Goal: Information Seeking & Learning: Obtain resource

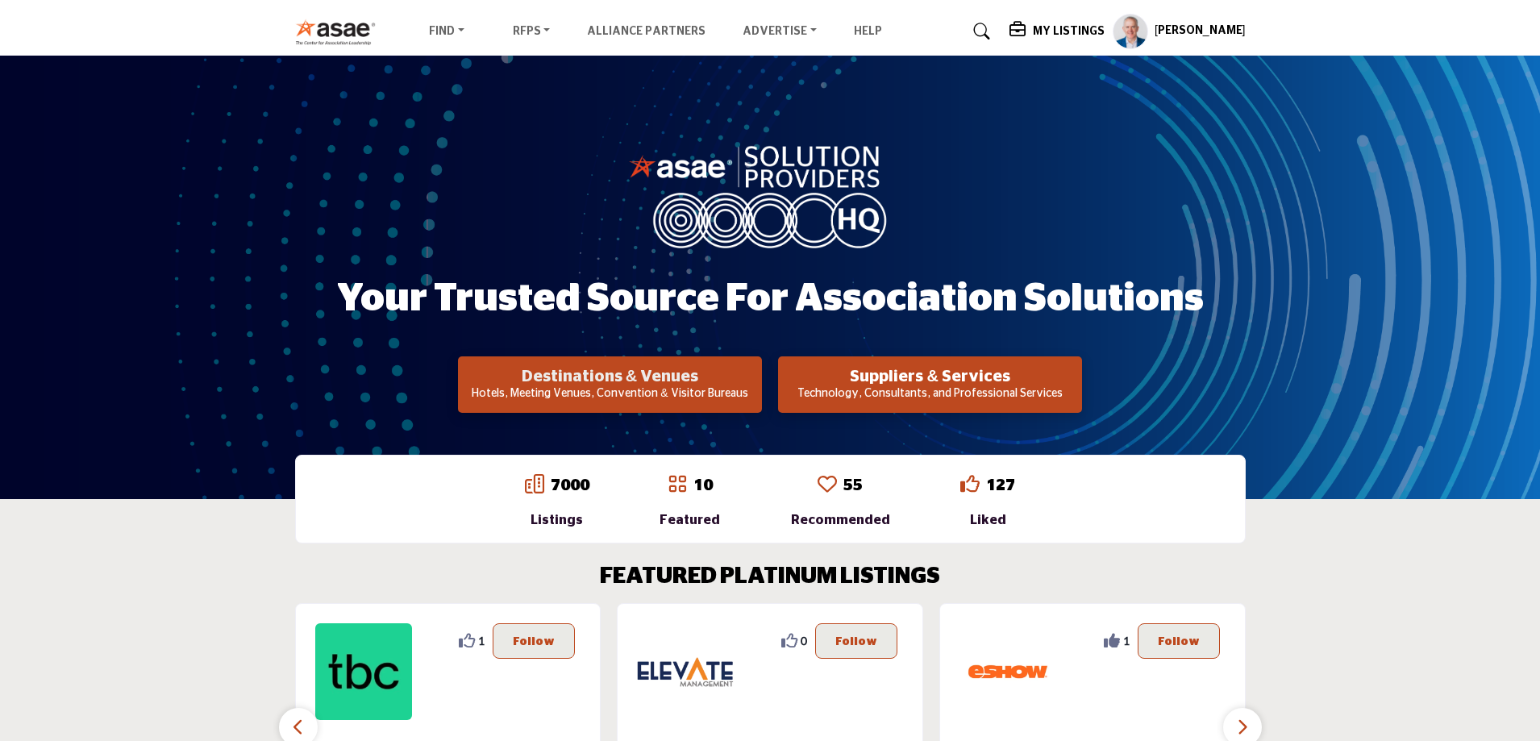
click at [625, 381] on h2 "Destinations & Venues" at bounding box center [610, 376] width 294 height 19
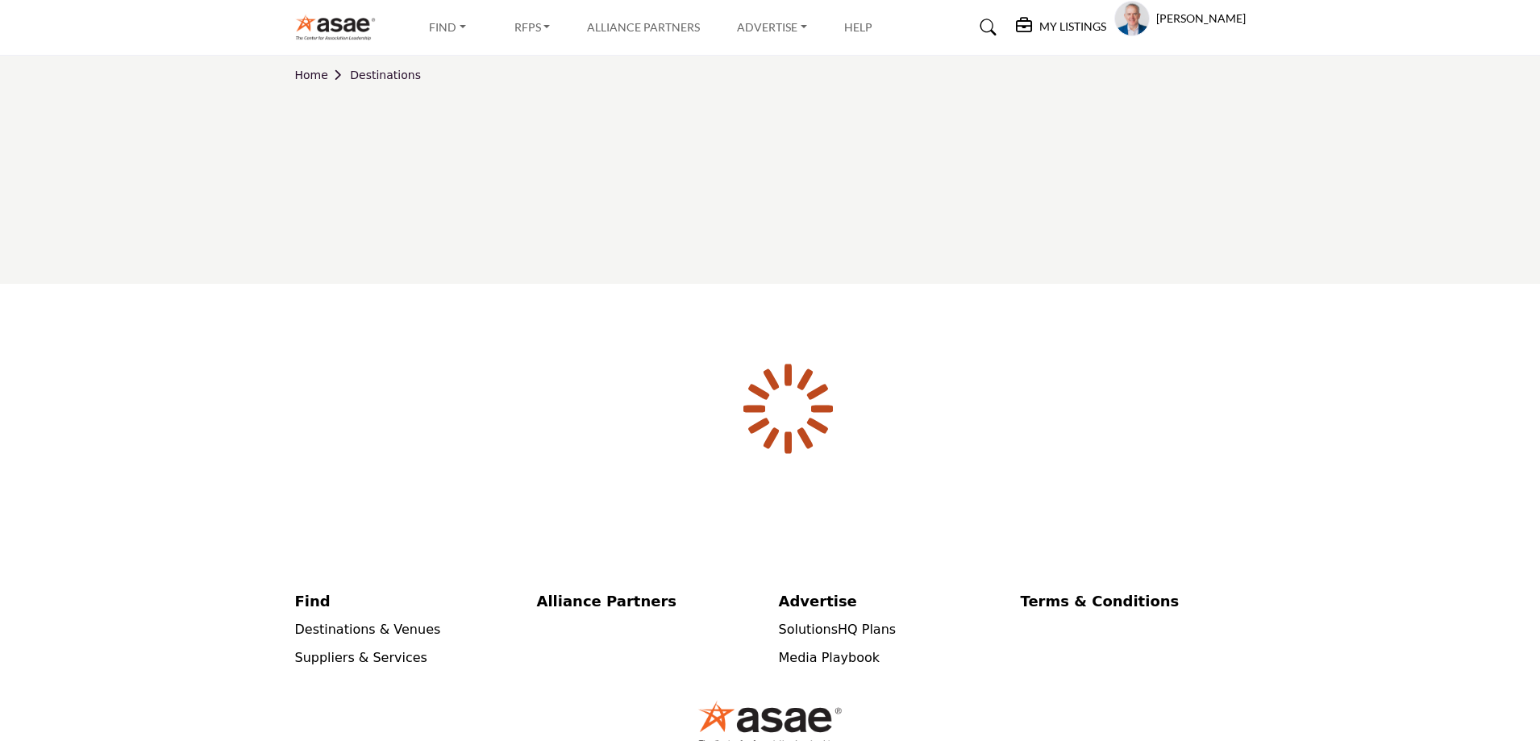
scroll to position [97, 0]
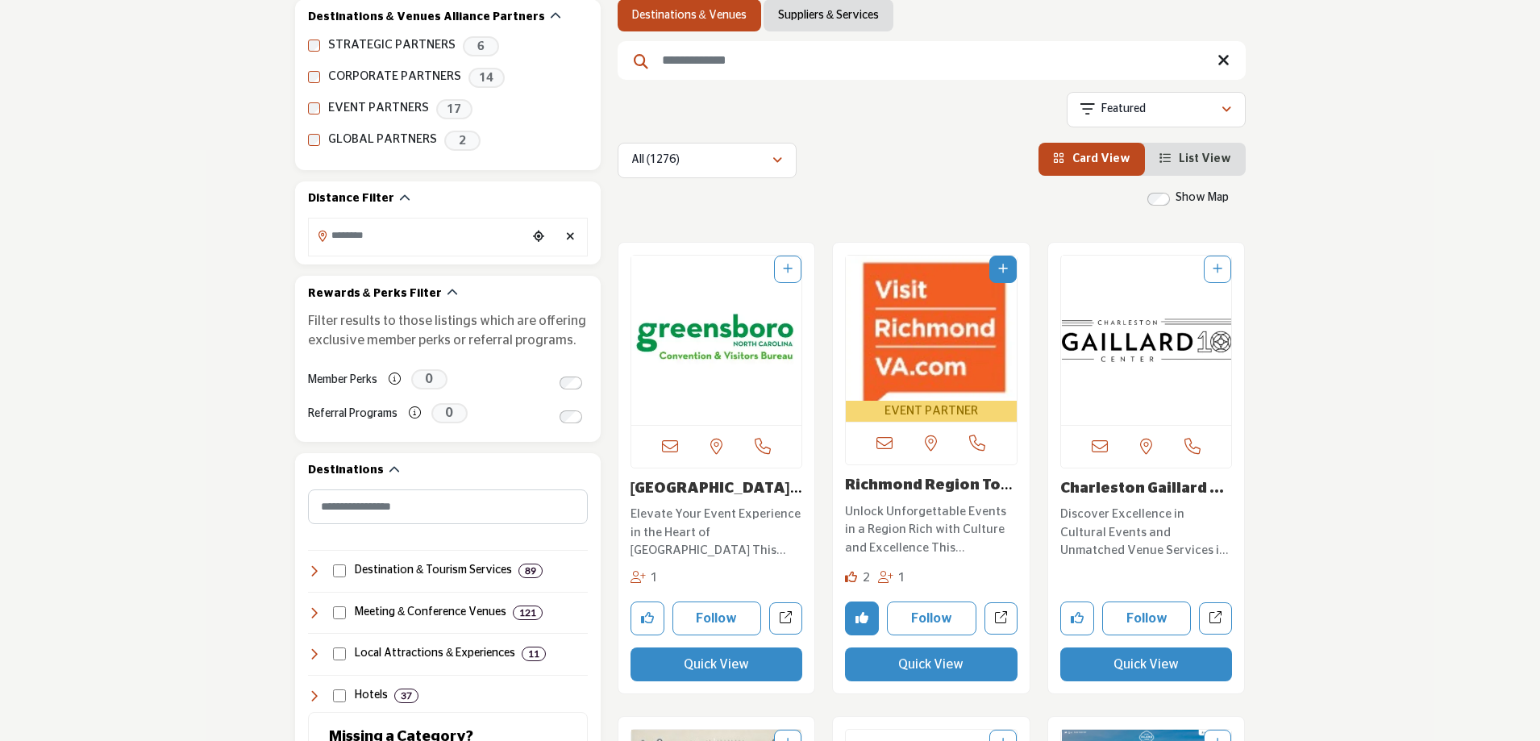
scroll to position [323, 0]
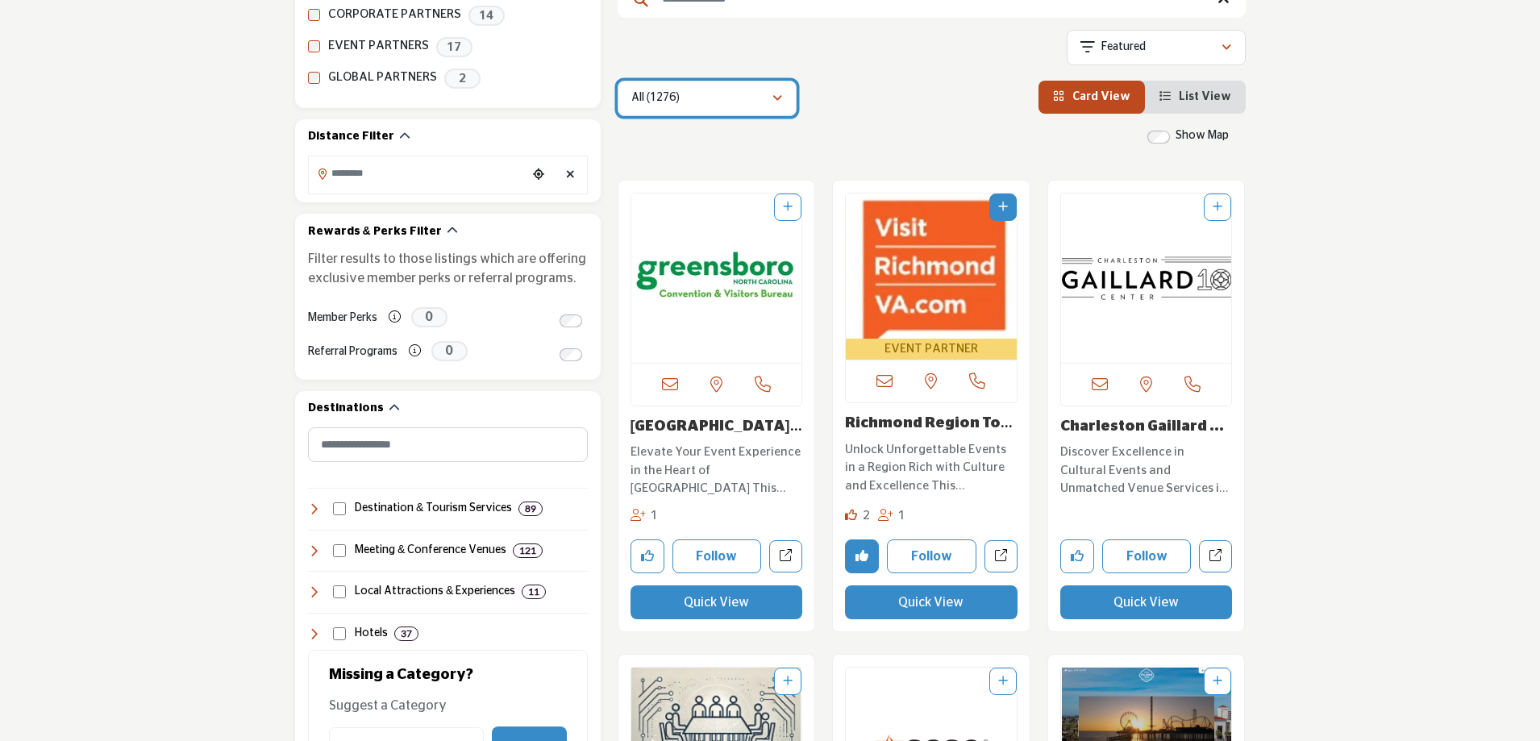
click at [662, 94] on p "All (1276)" at bounding box center [655, 98] width 48 height 16
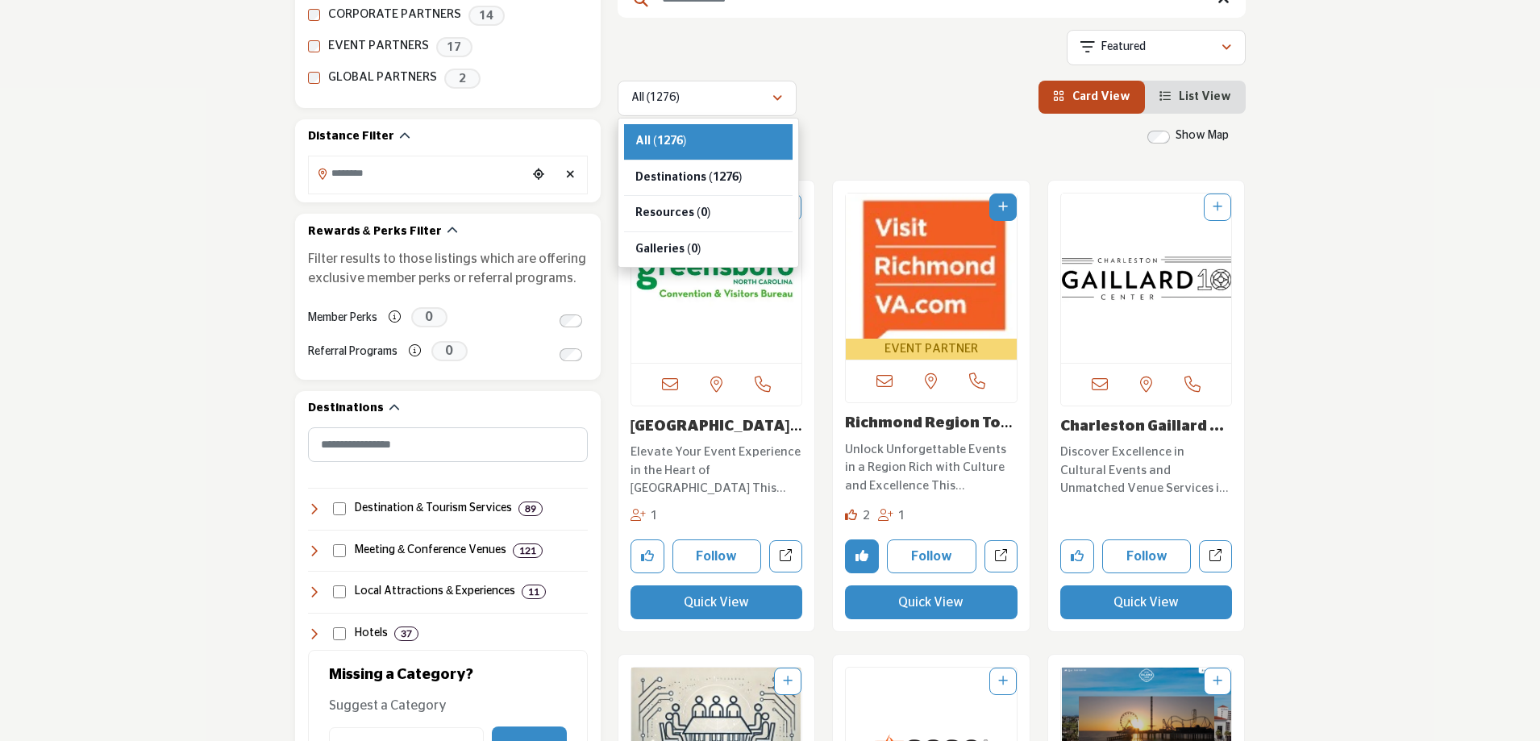
click at [878, 113] on div "All (1276) All (1276) Destinations (1276) Resources (0) Galleries (0)" at bounding box center [932, 98] width 628 height 35
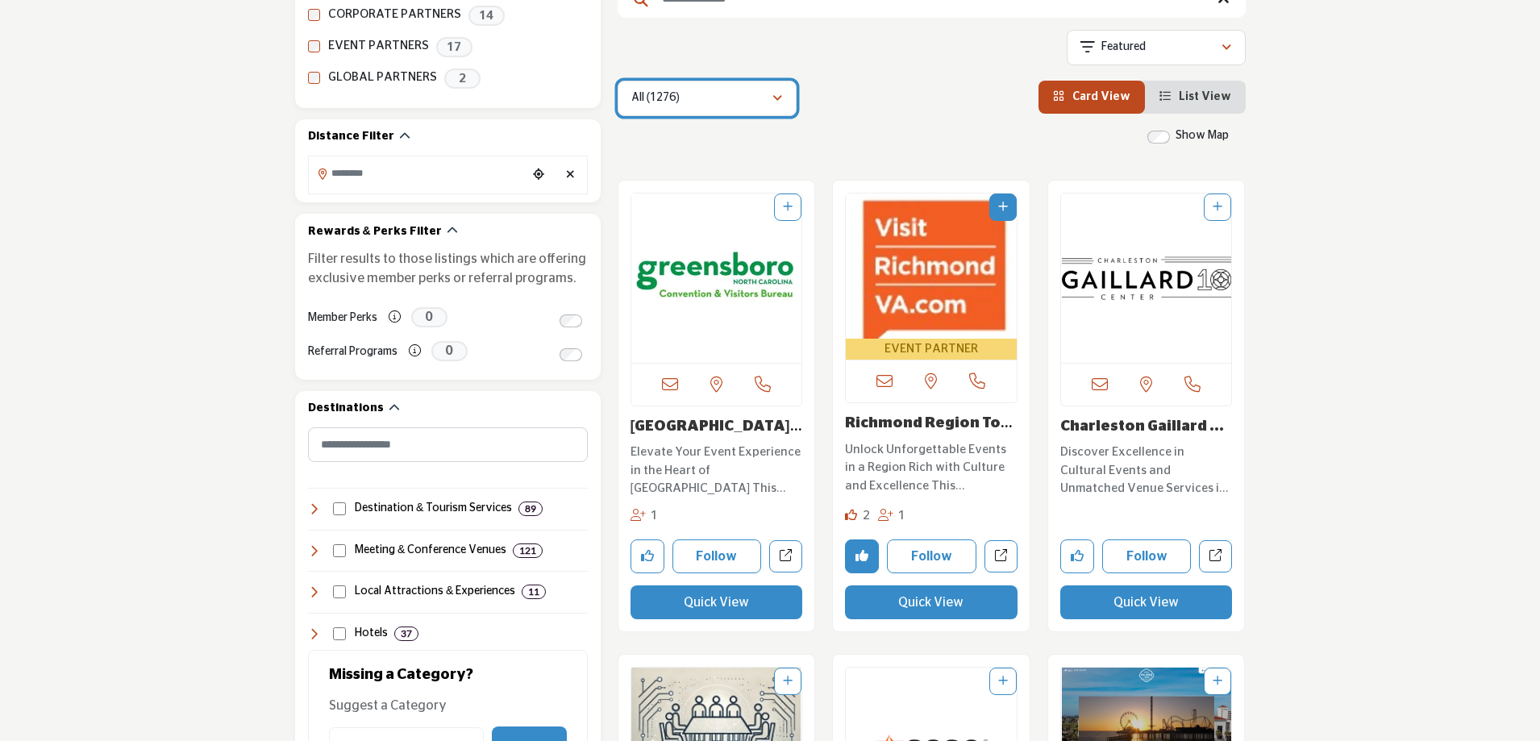
click at [731, 91] on div "All (1276)" at bounding box center [701, 98] width 140 height 19
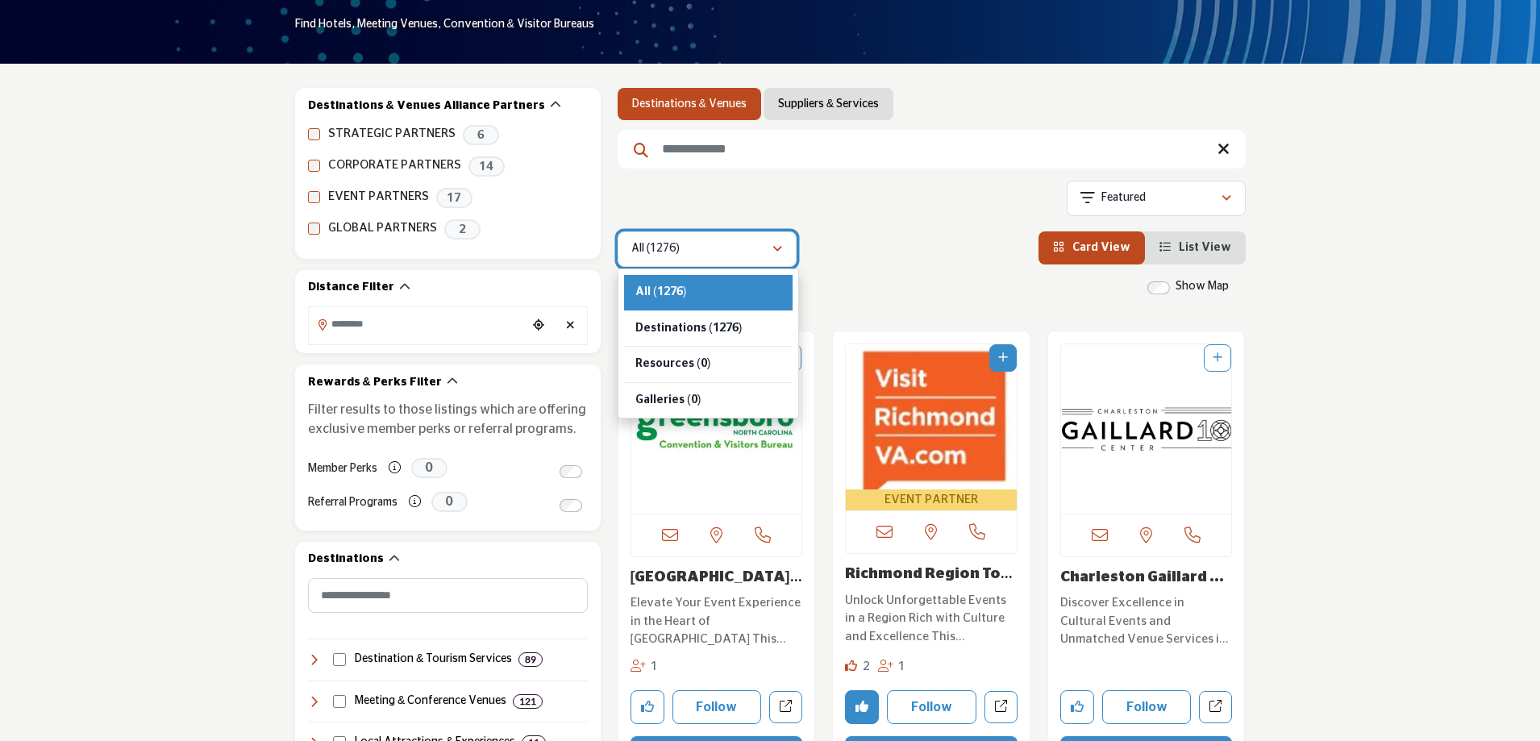
scroll to position [0, 0]
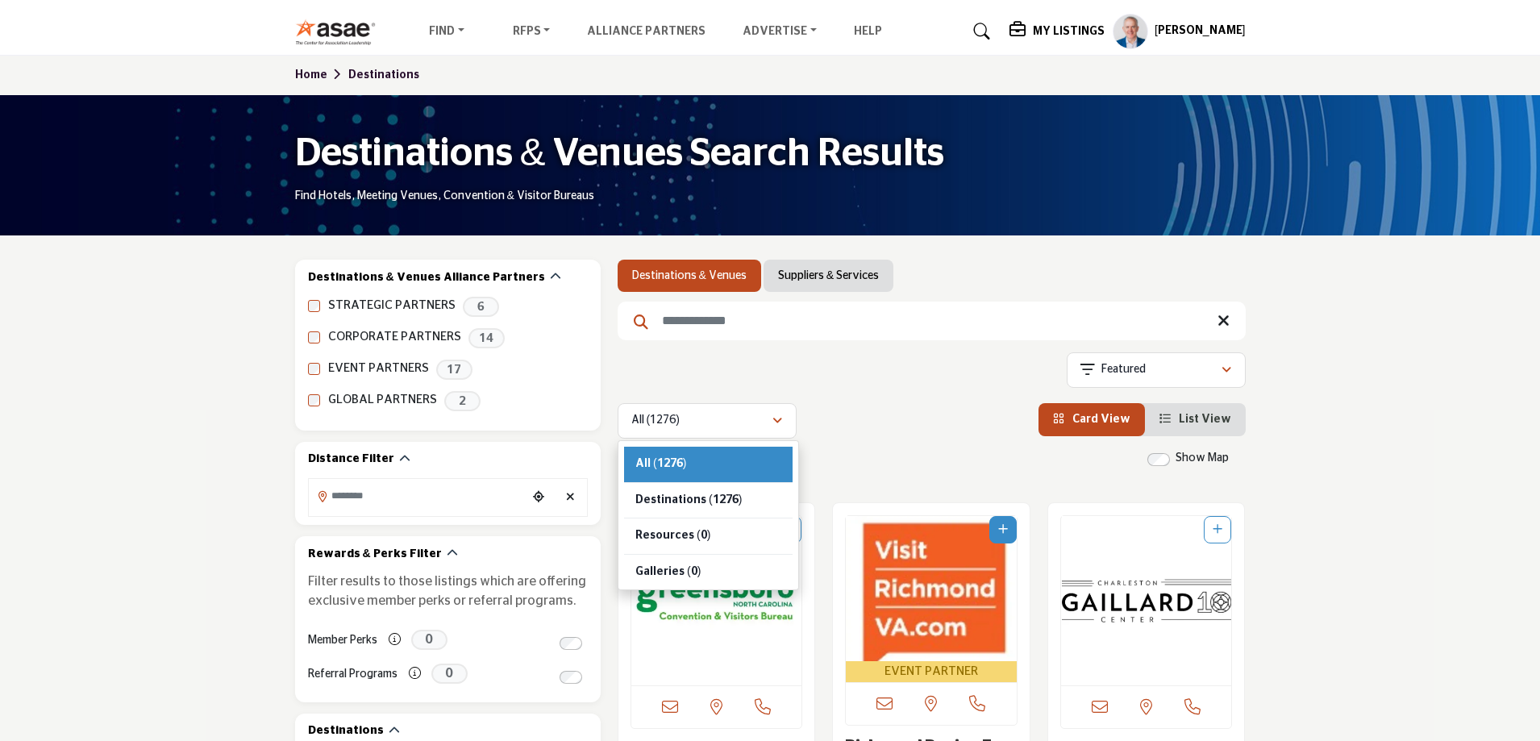
click at [1200, 419] on span "List View" at bounding box center [1205, 419] width 52 height 11
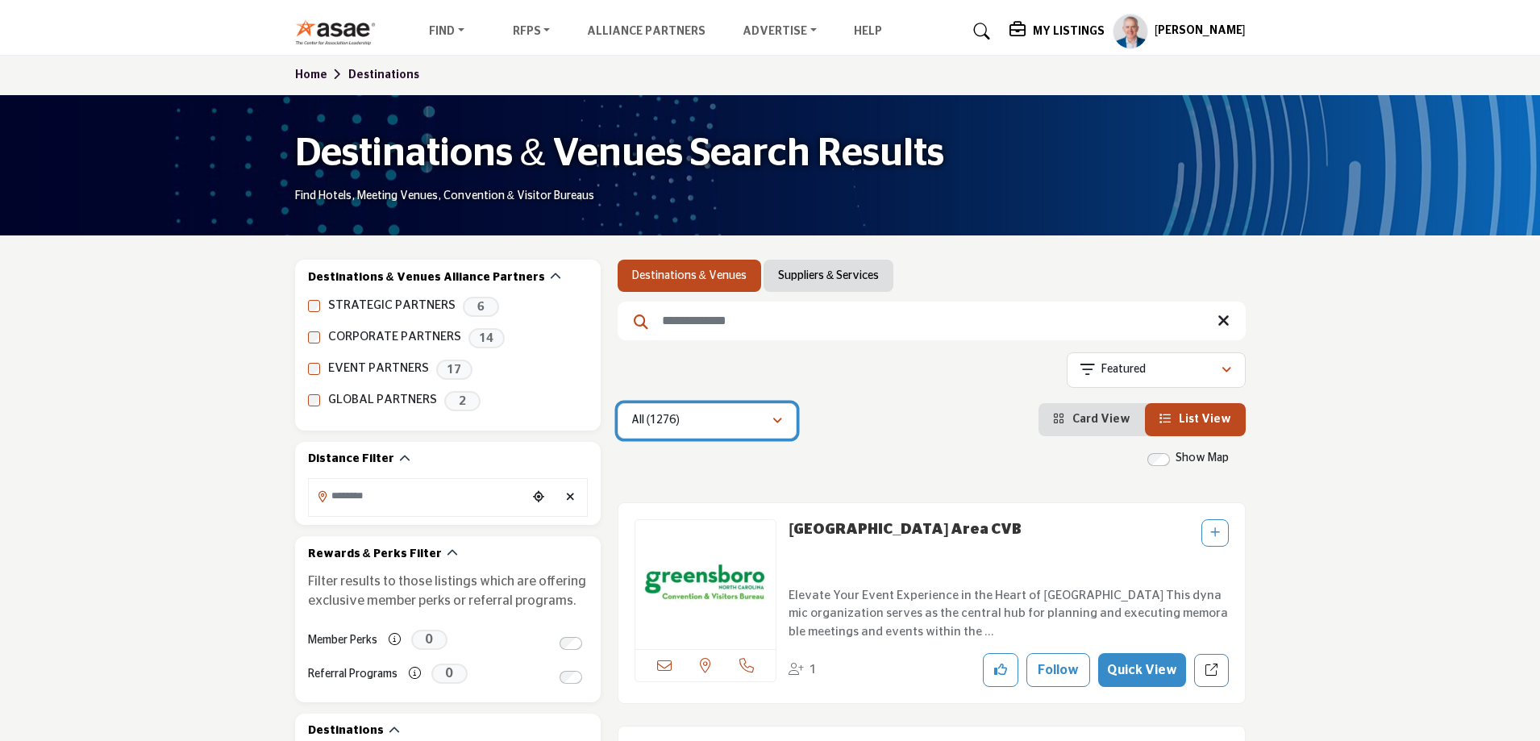
click at [688, 421] on div "All (1276)" at bounding box center [701, 420] width 140 height 19
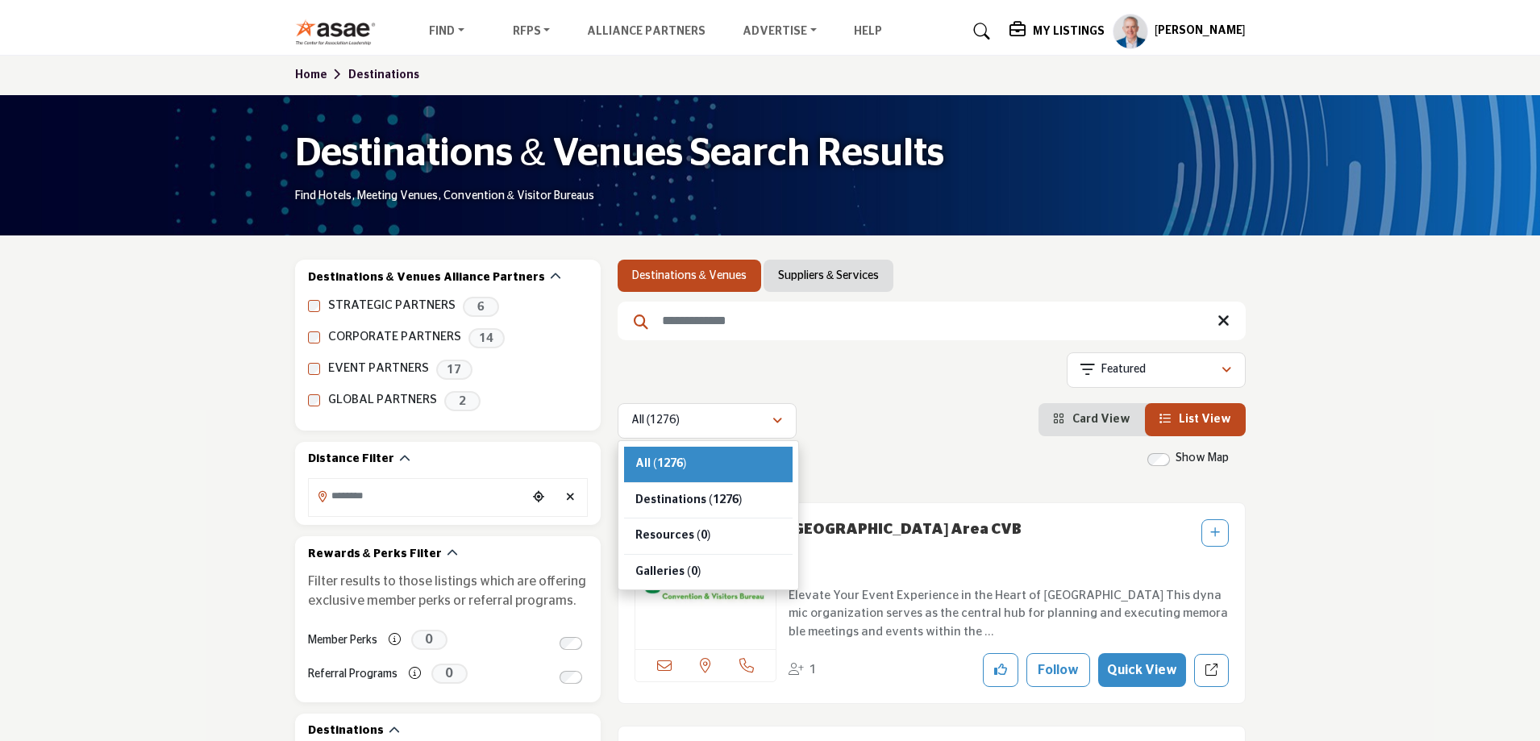
click at [904, 426] on div "All (1276) All (1276) Destinations (1276) Resources (0) Galleries (0)" at bounding box center [932, 420] width 628 height 35
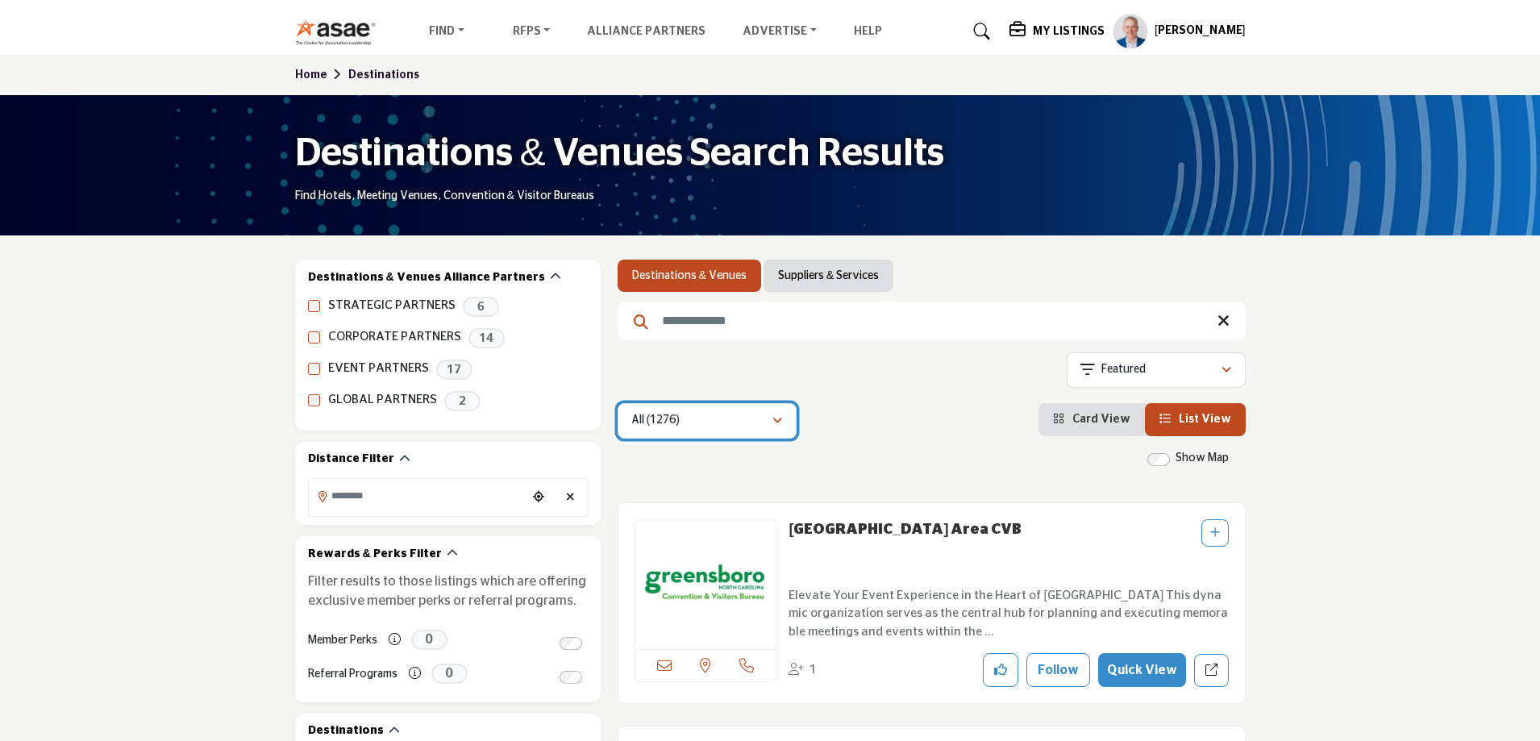
click at [755, 419] on div "All (1276)" at bounding box center [701, 420] width 140 height 19
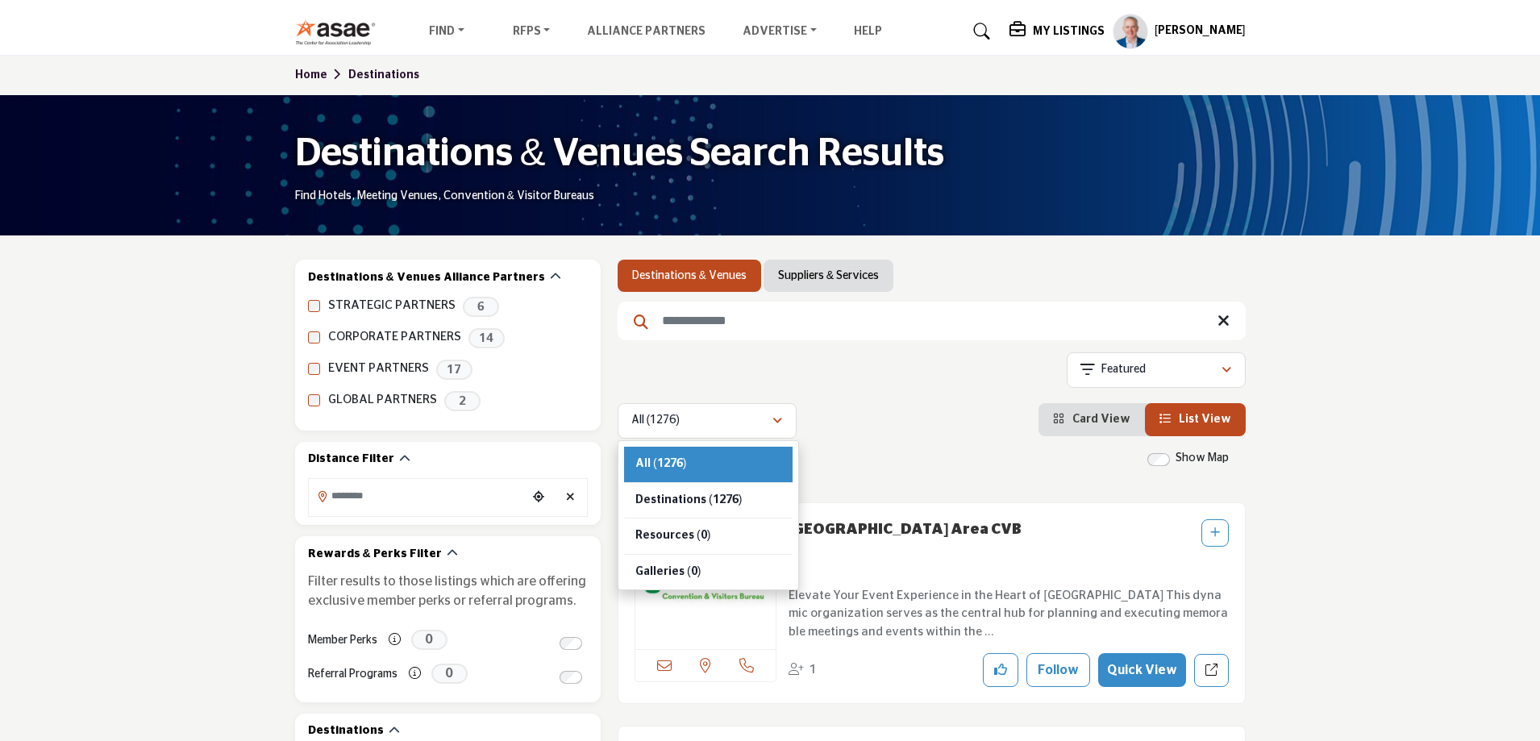
click at [793, 272] on link "Suppliers & Services" at bounding box center [828, 276] width 101 height 16
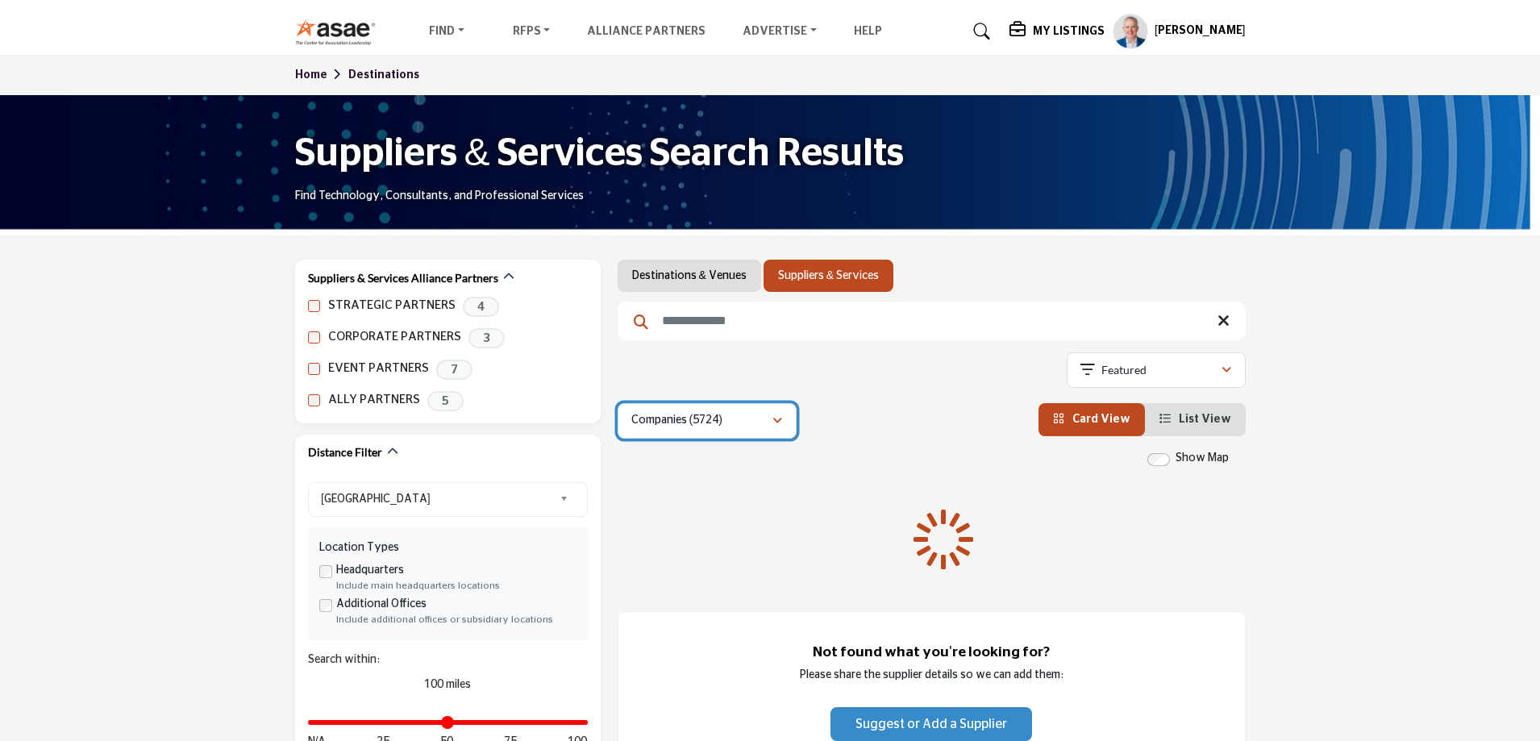
click at [723, 414] on p "Companies (5724)" at bounding box center [676, 421] width 91 height 16
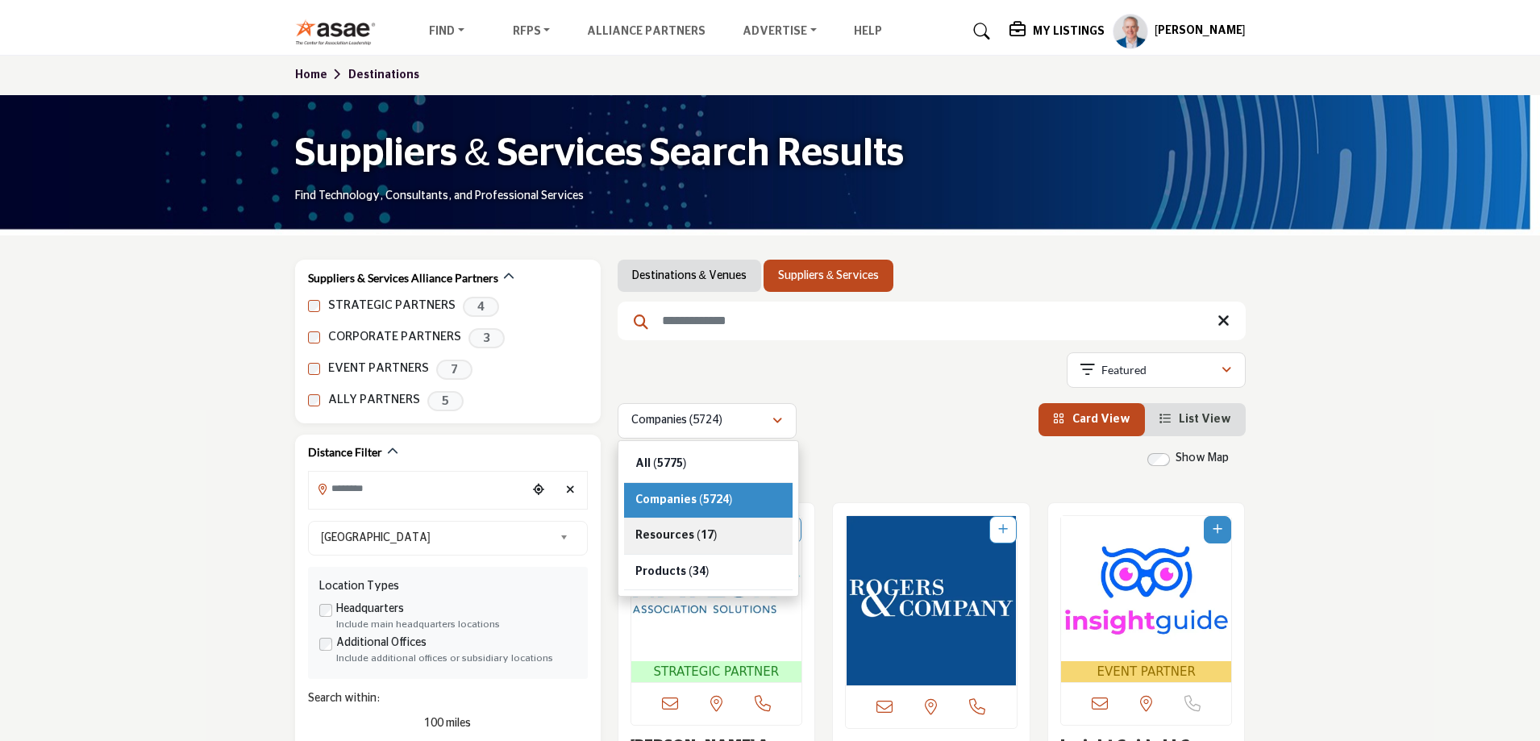
click at [683, 536] on span "Resources" at bounding box center [664, 535] width 59 height 11
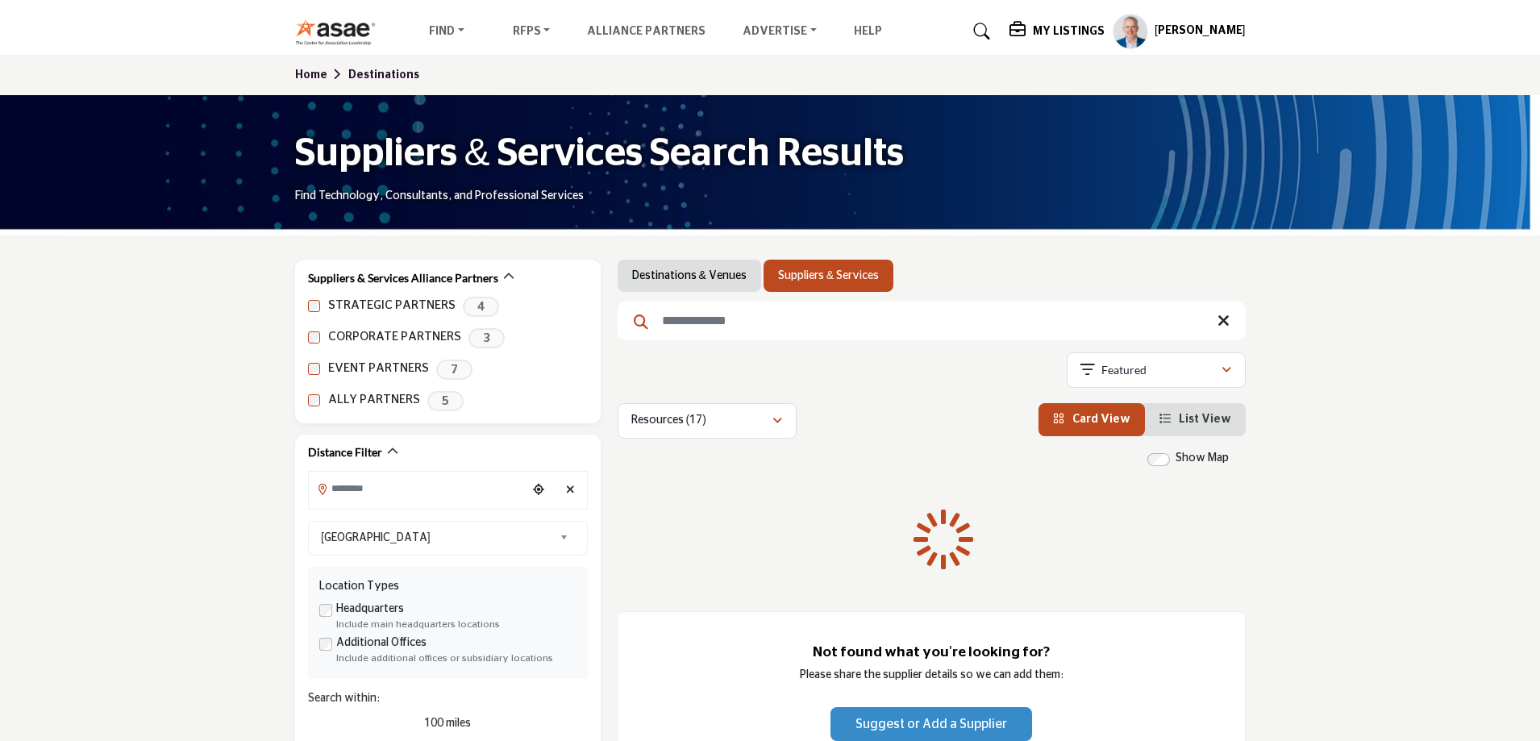
click at [723, 421] on div "Resources (17)" at bounding box center [701, 420] width 140 height 19
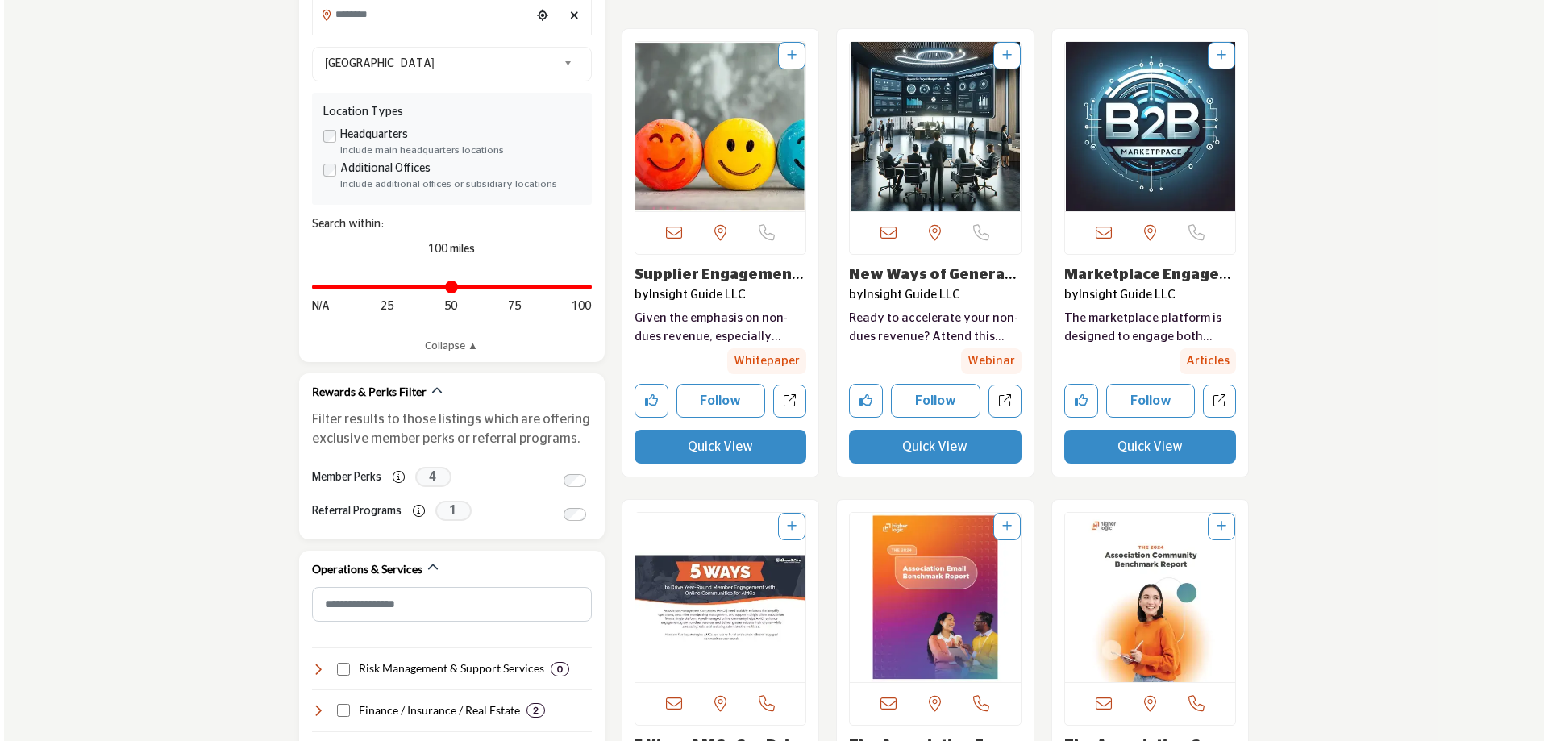
scroll to position [484, 0]
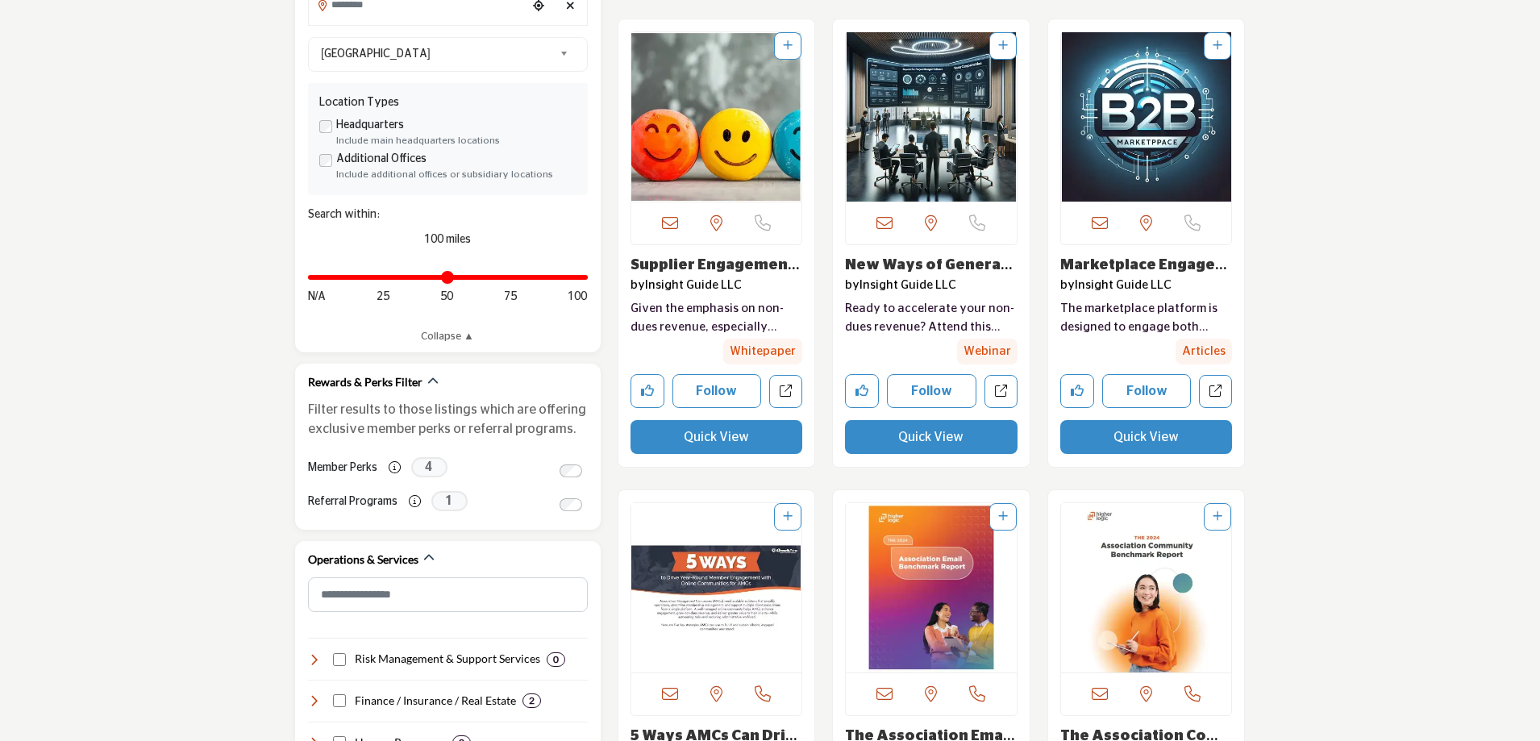
click at [734, 440] on button "Quick View" at bounding box center [717, 437] width 173 height 34
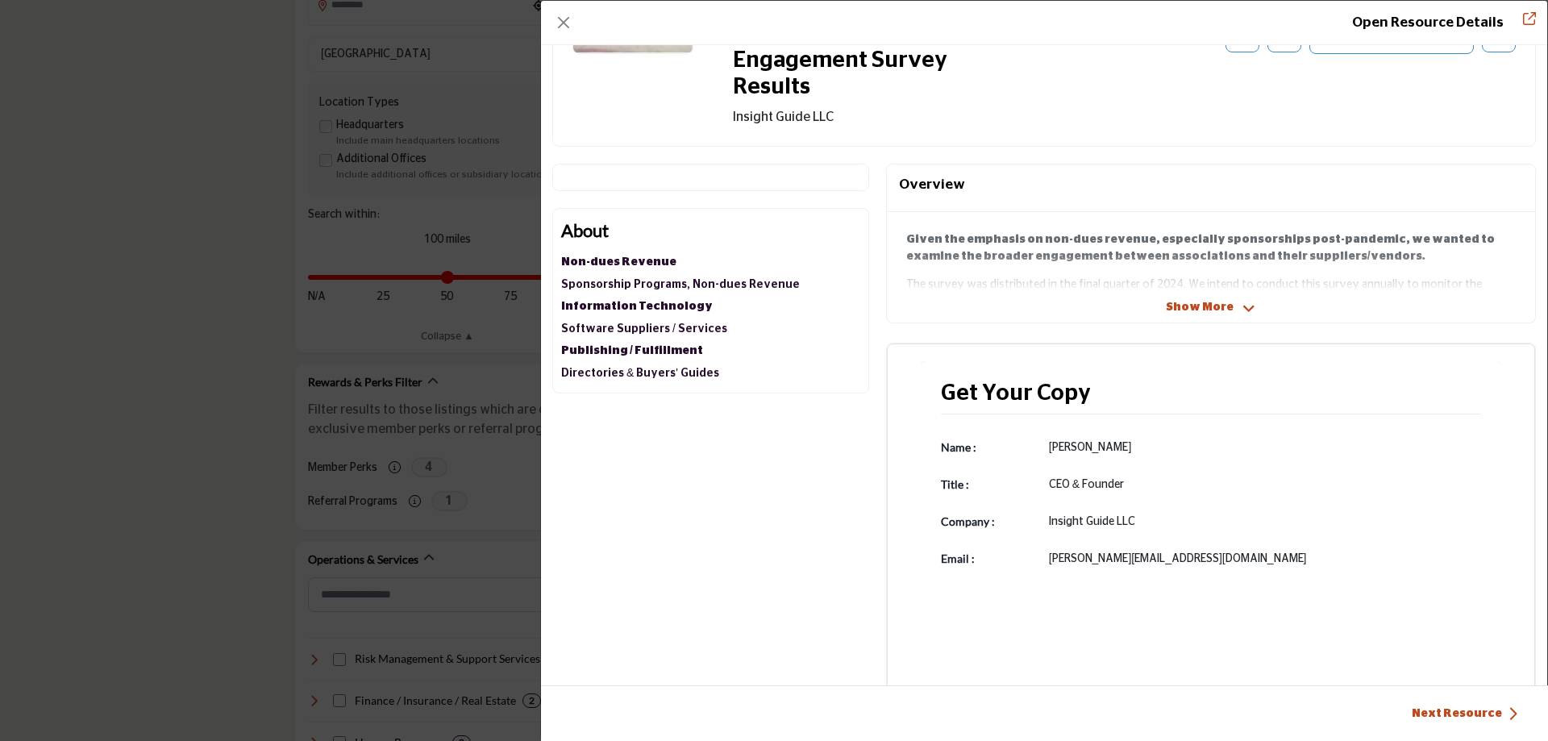
scroll to position [218, 0]
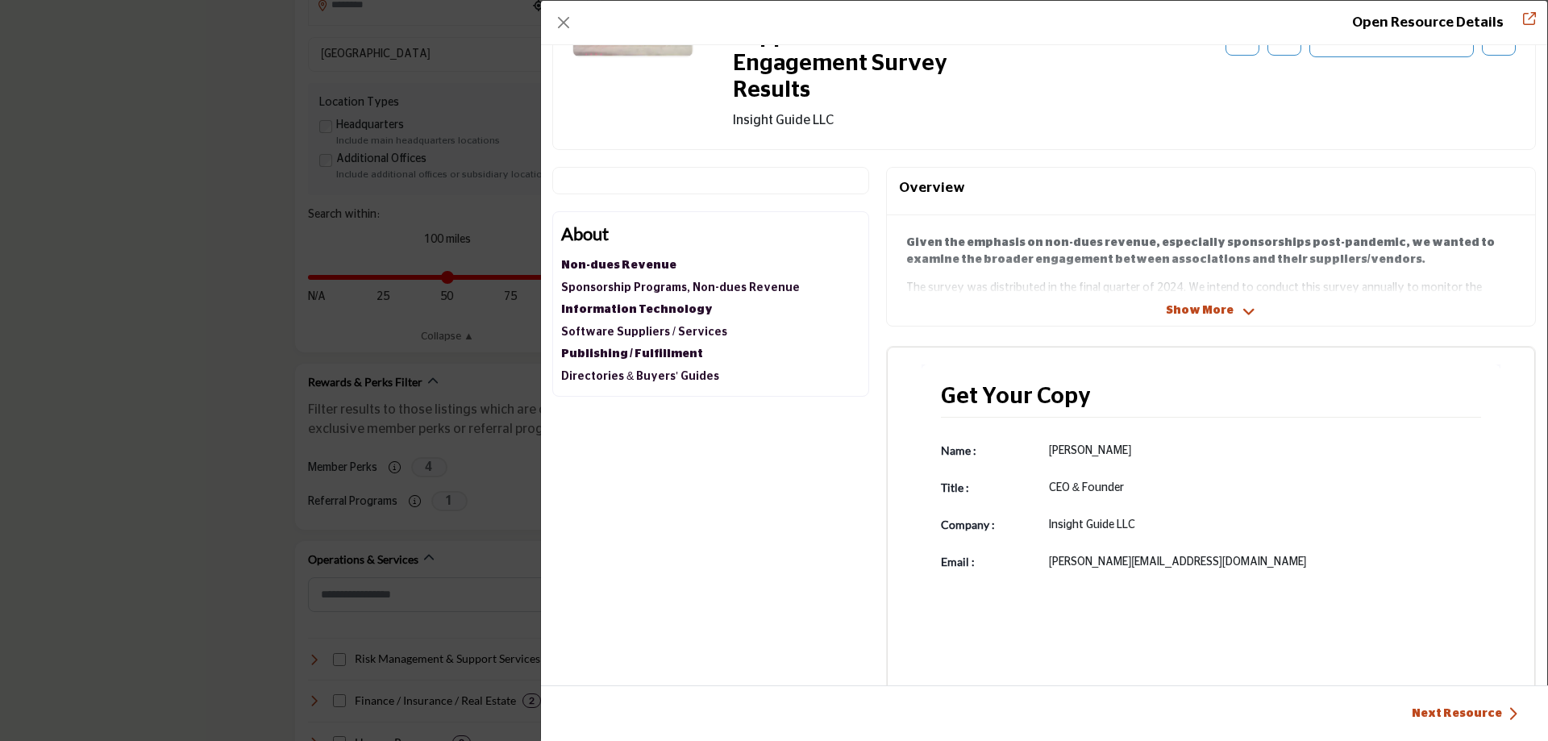
click at [1197, 302] on span "Show More" at bounding box center [1200, 310] width 68 height 17
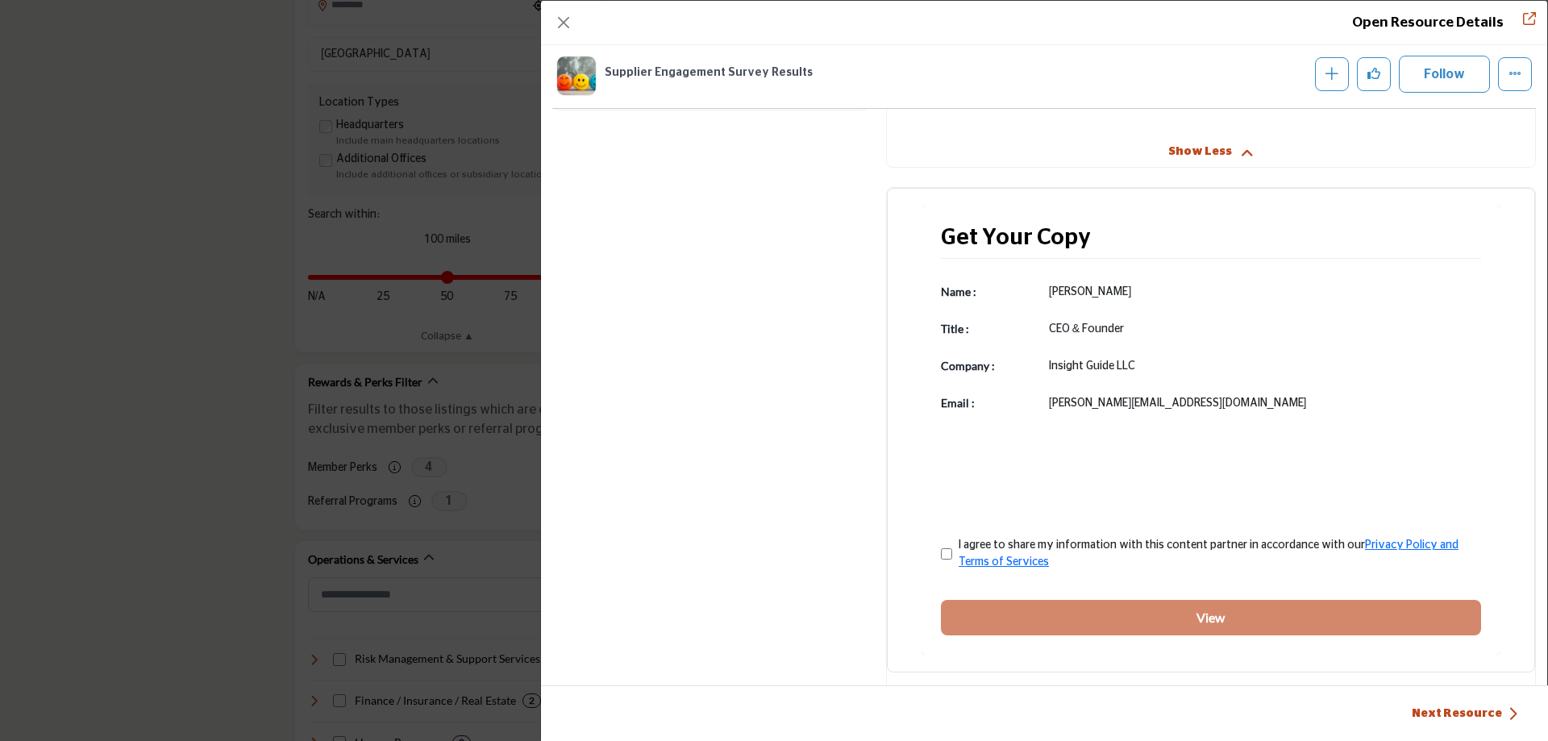
scroll to position [572, 0]
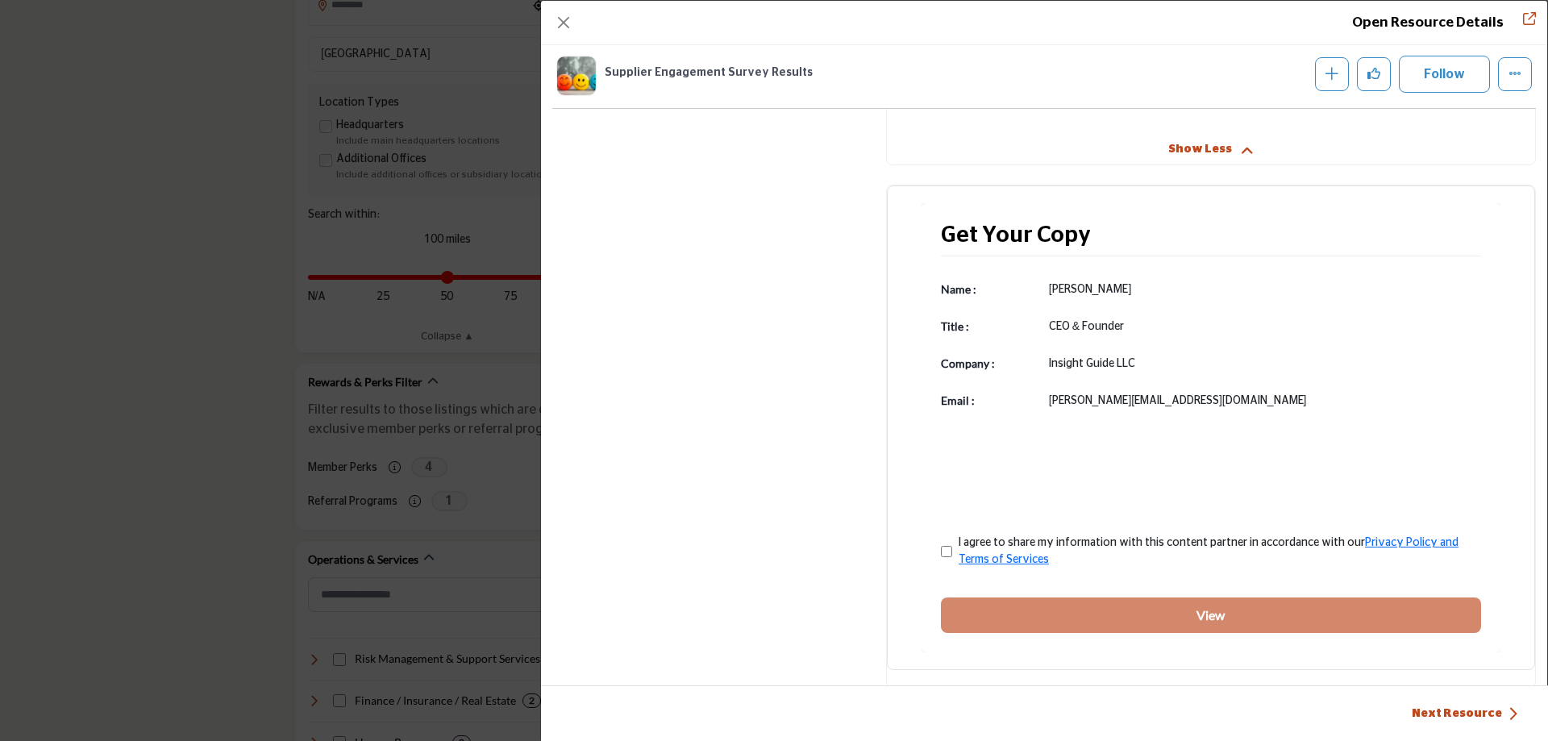
click at [474, 406] on div "Open Resource Details Supplier Engagement Survey Results Follow Recommend" at bounding box center [774, 370] width 1548 height 741
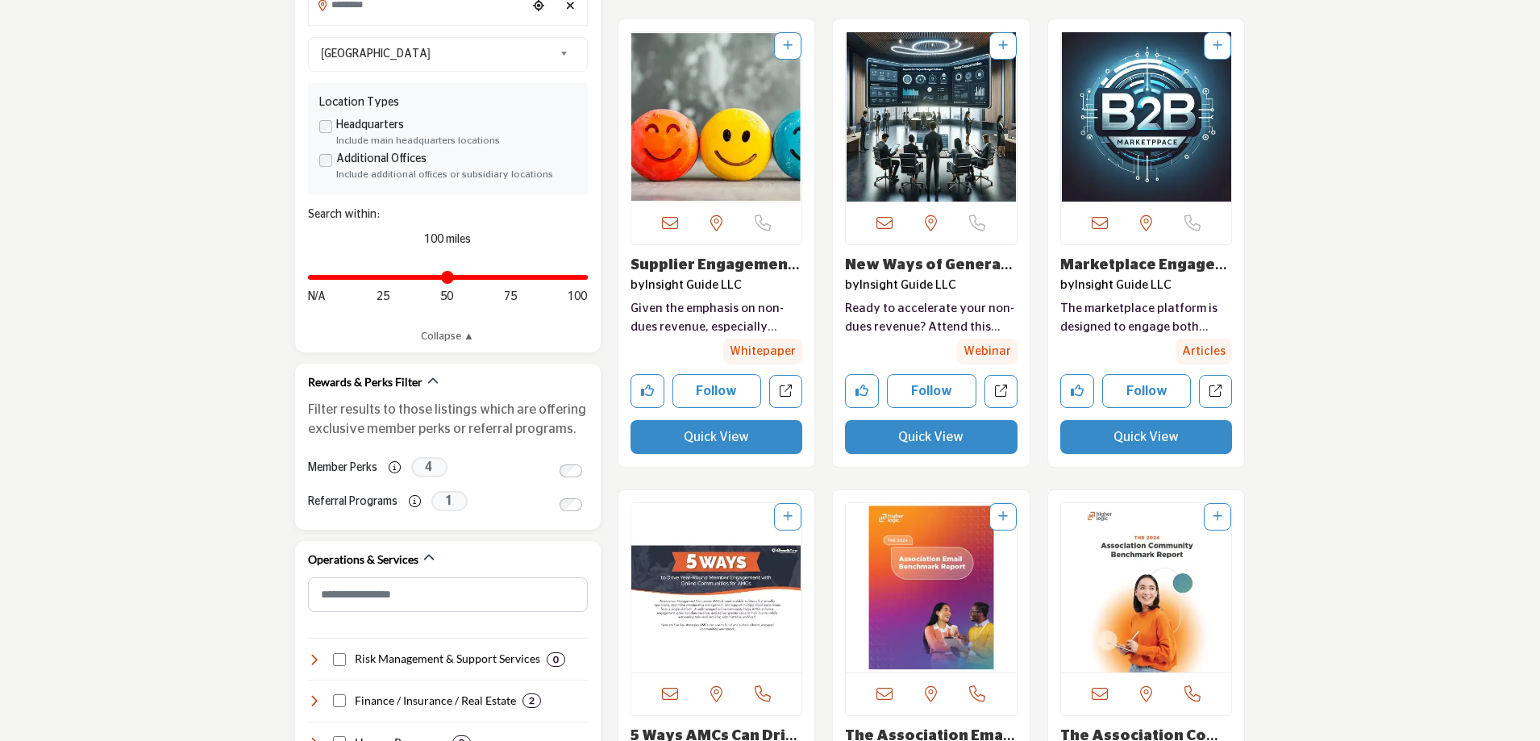
click at [968, 442] on button "Quick View" at bounding box center [931, 437] width 173 height 34
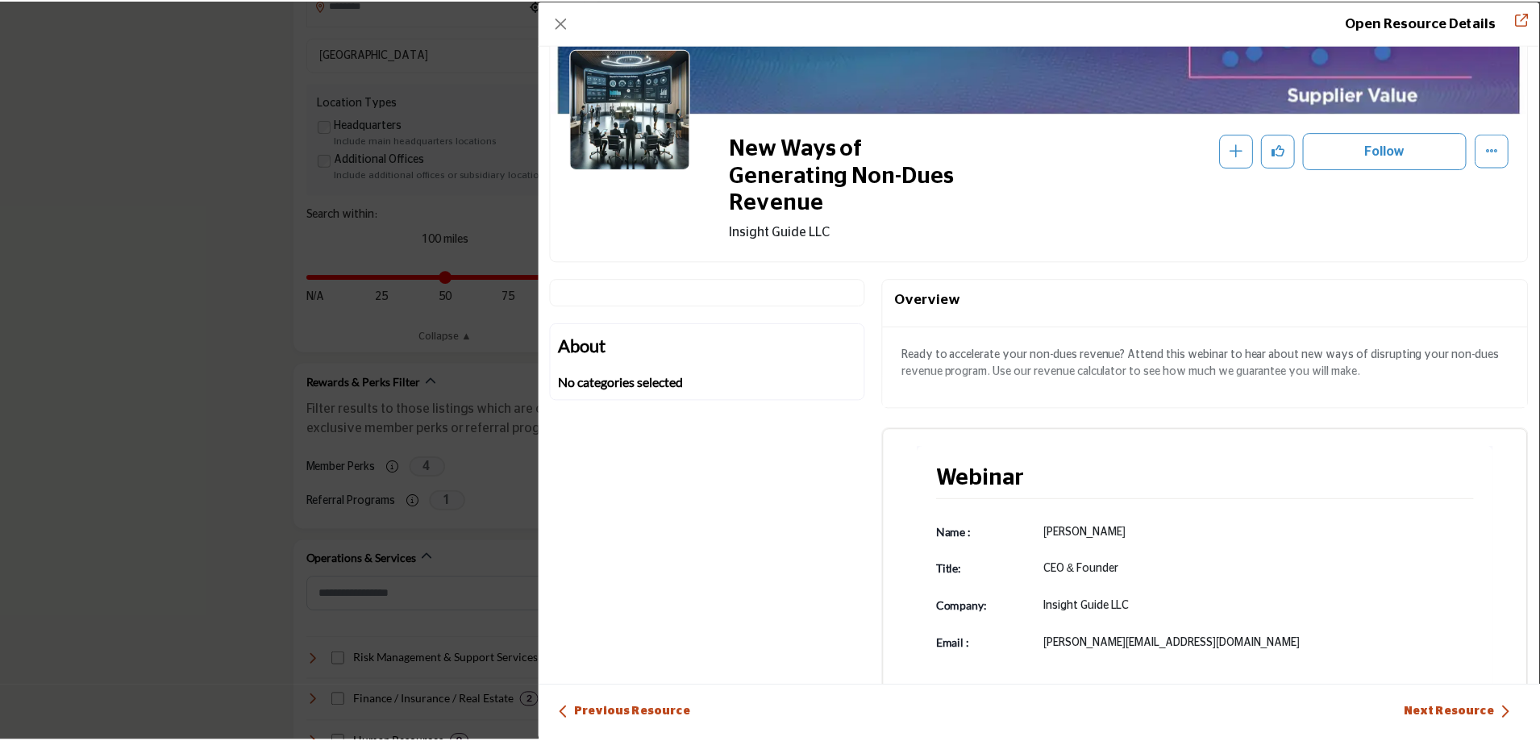
scroll to position [135, 0]
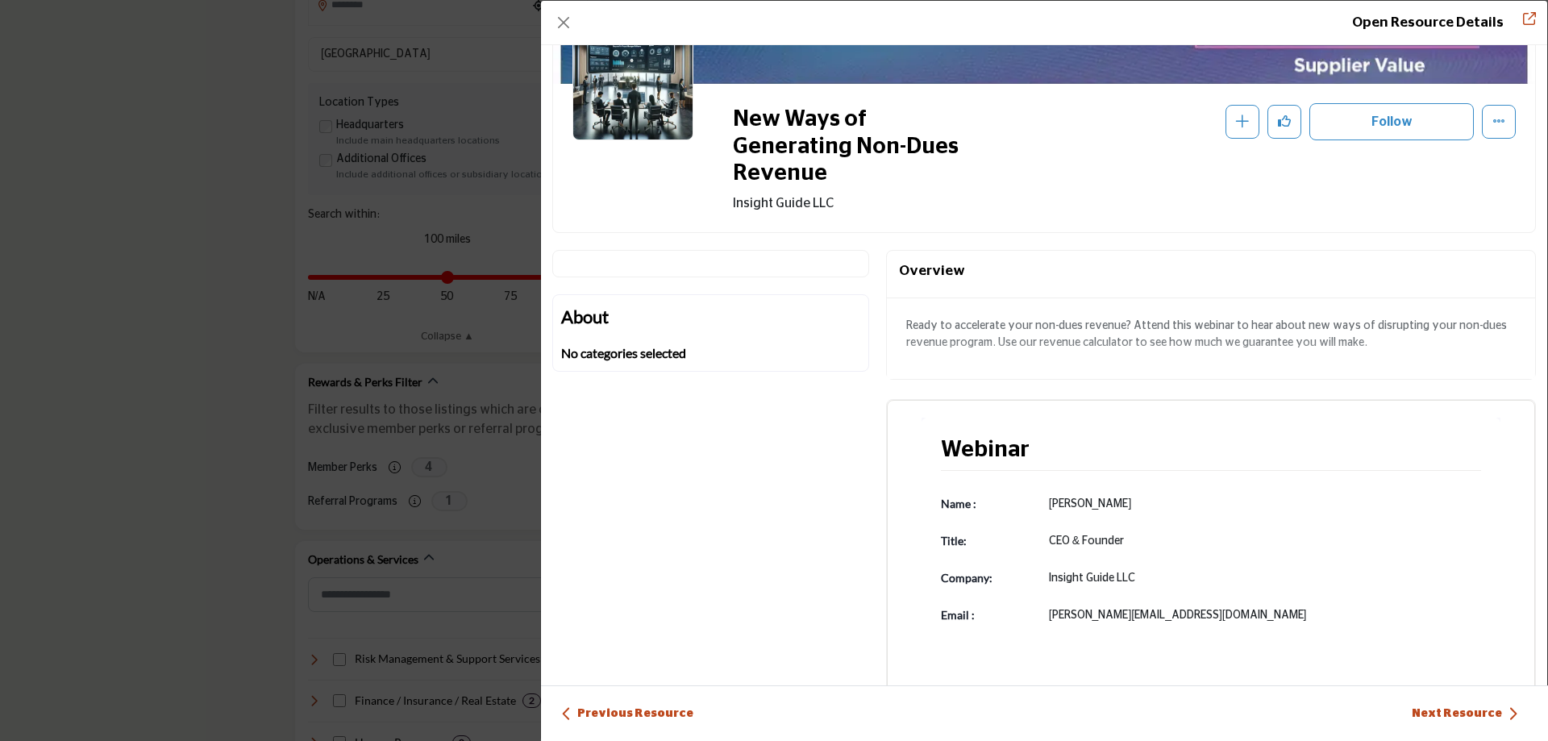
click at [282, 437] on div "Open Resource Details New Ways of Generating Non-Dues Revenue Follow Recommend" at bounding box center [774, 370] width 1548 height 741
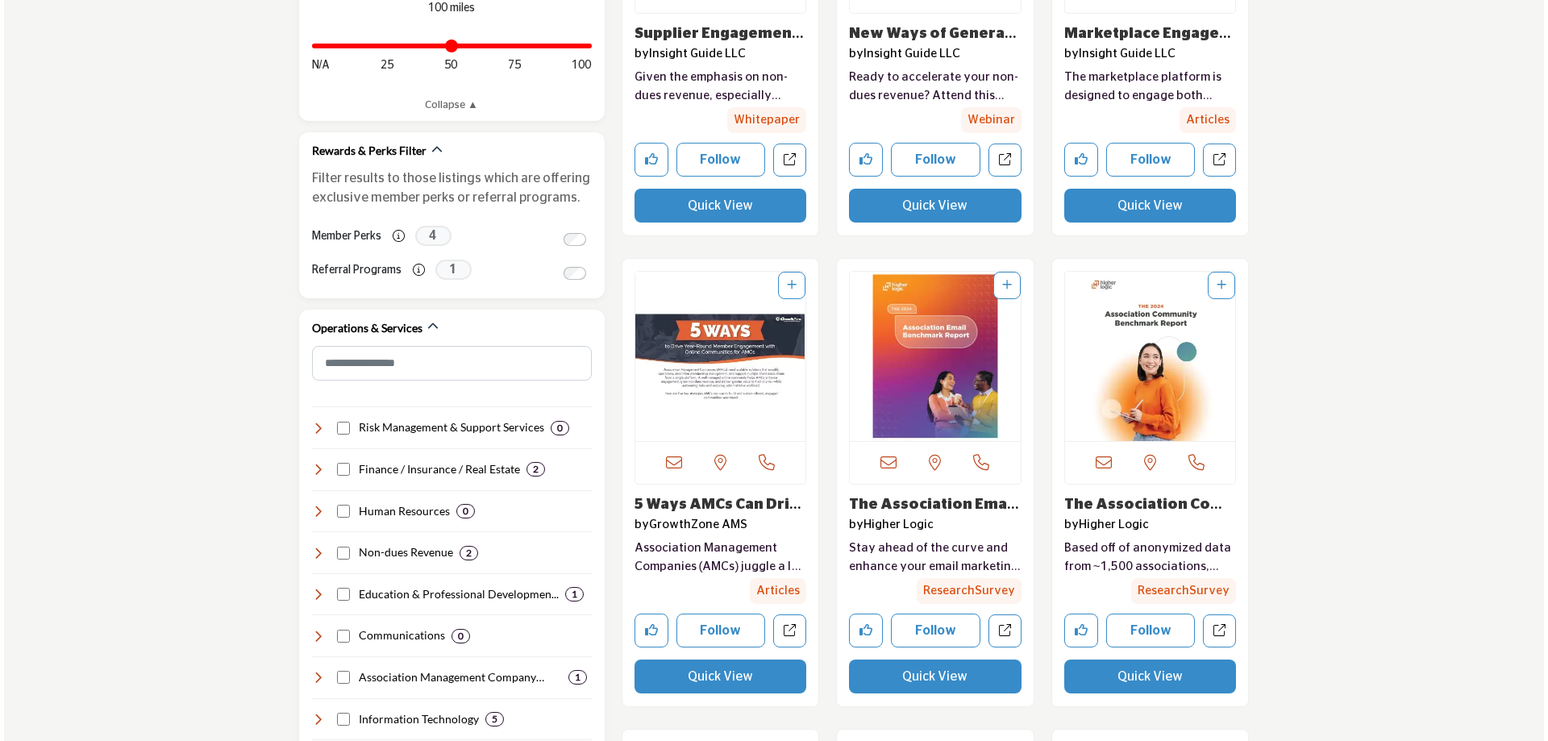
scroll to position [726, 0]
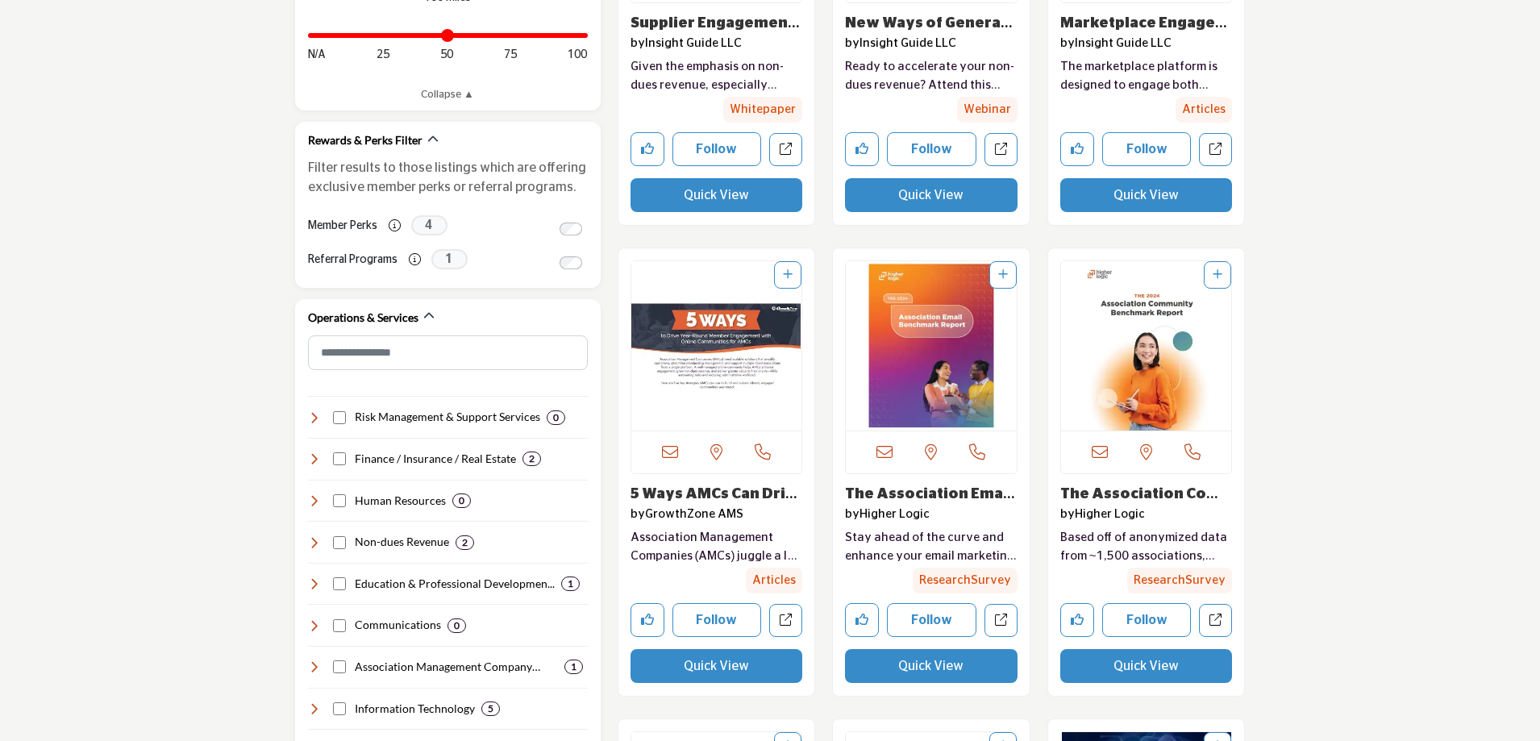
click at [1136, 664] on button "Quick View" at bounding box center [1146, 666] width 173 height 34
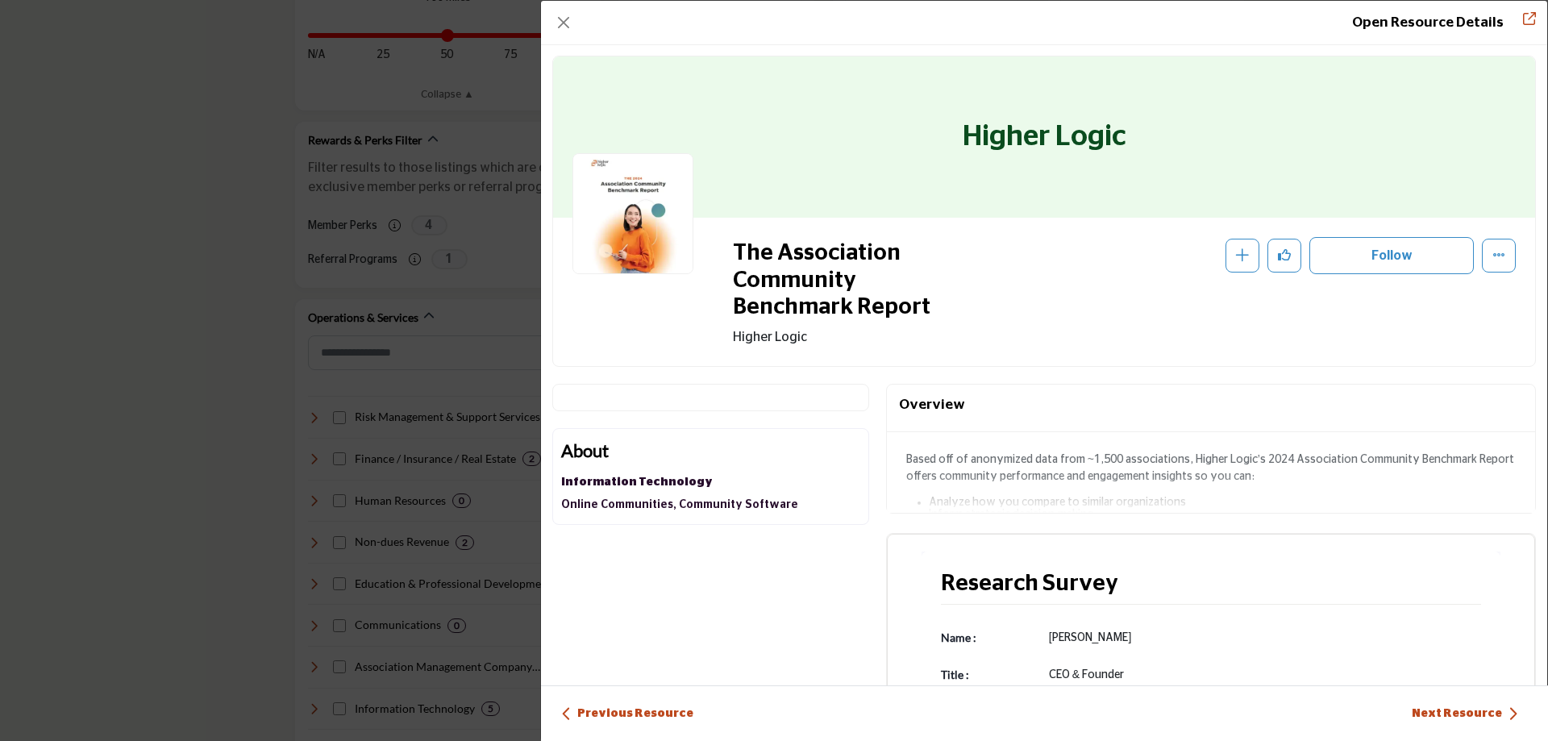
scroll to position [0, 0]
